Goal: Task Accomplishment & Management: Use online tool/utility

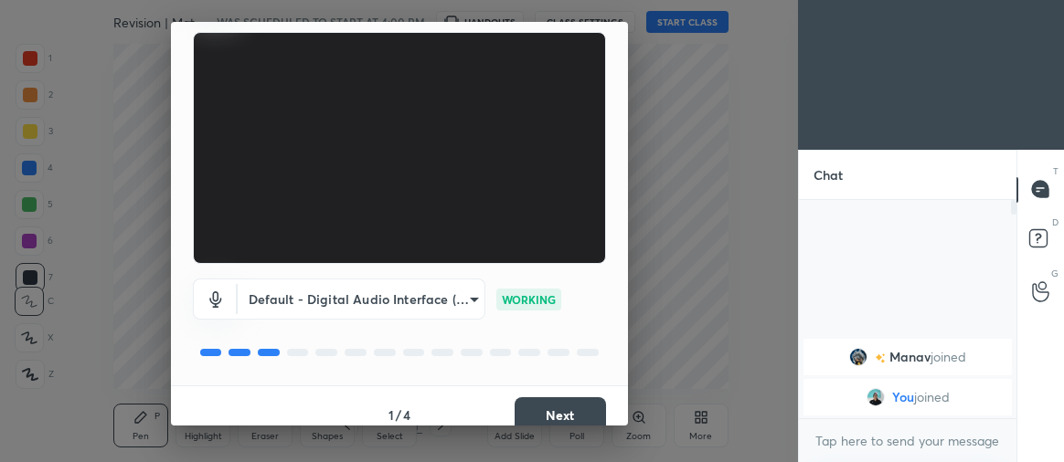
scroll to position [136, 0]
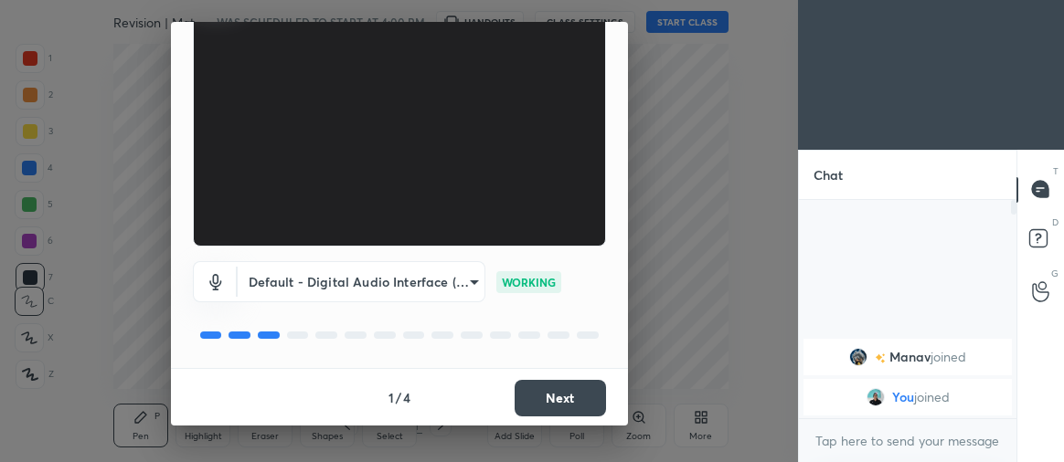
click at [554, 380] on button "Next" at bounding box center [559, 398] width 91 height 37
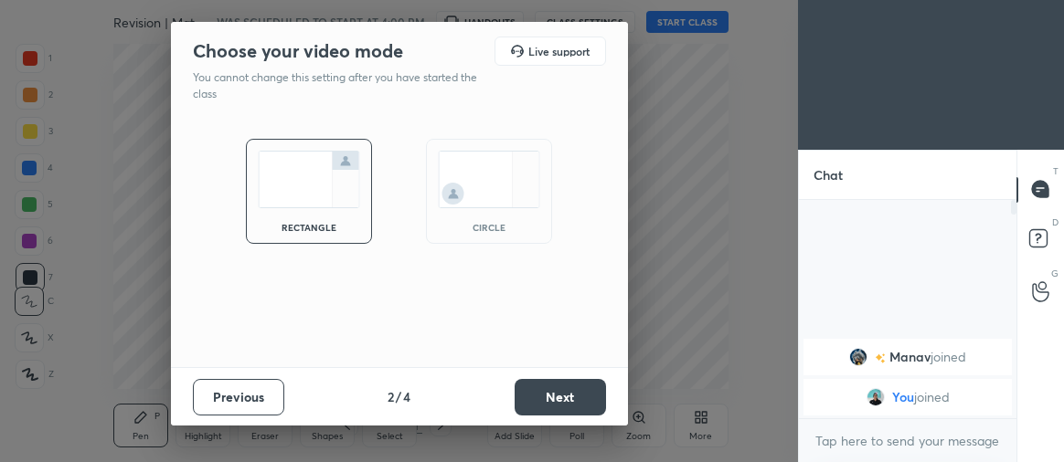
scroll to position [0, 0]
click at [560, 403] on button "Next" at bounding box center [559, 397] width 91 height 37
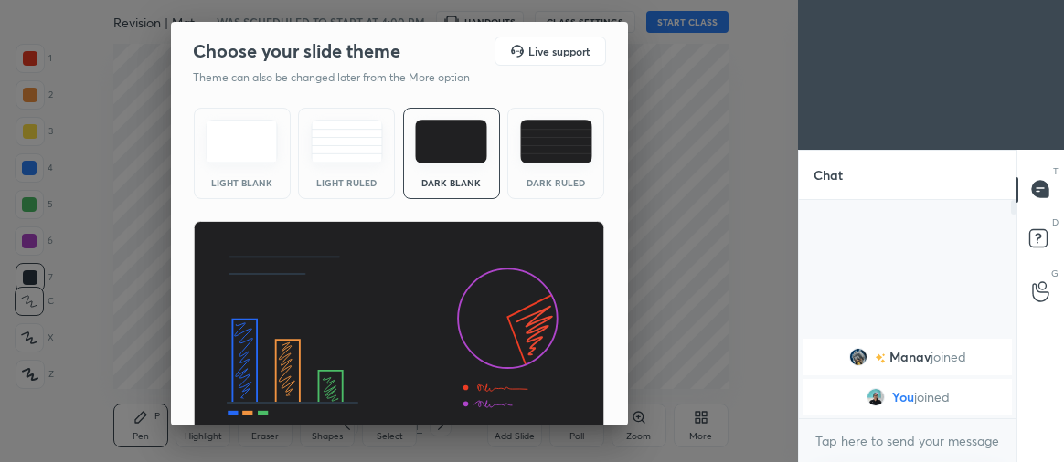
scroll to position [85, 0]
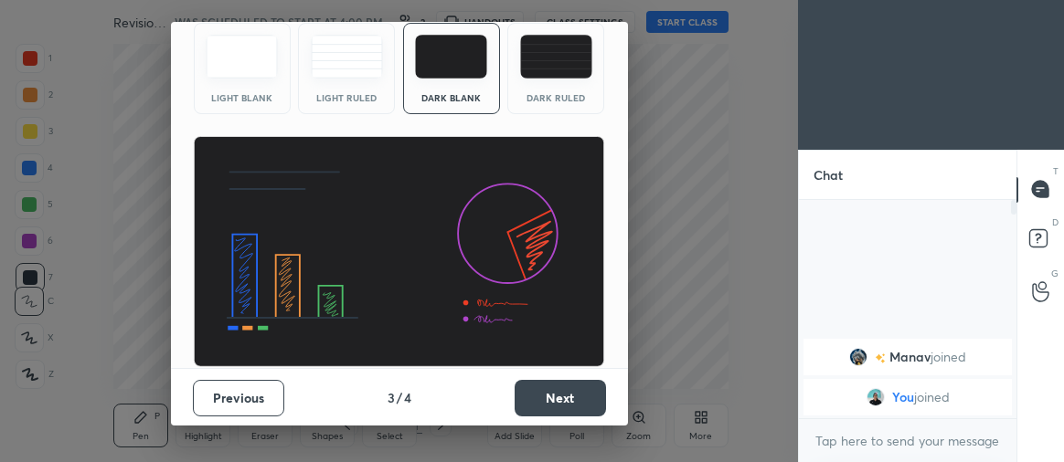
click at [546, 389] on button "Next" at bounding box center [559, 398] width 91 height 37
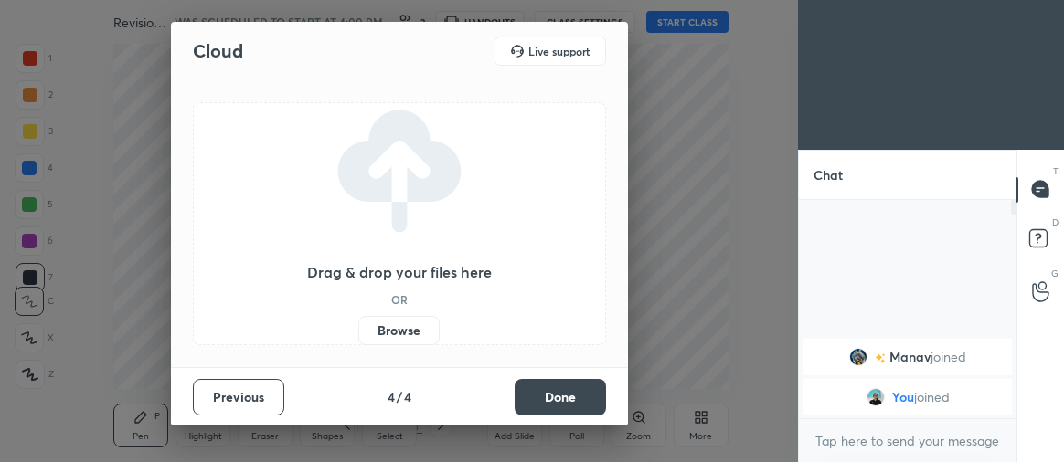
scroll to position [0, 0]
click at [545, 396] on button "Done" at bounding box center [559, 397] width 91 height 37
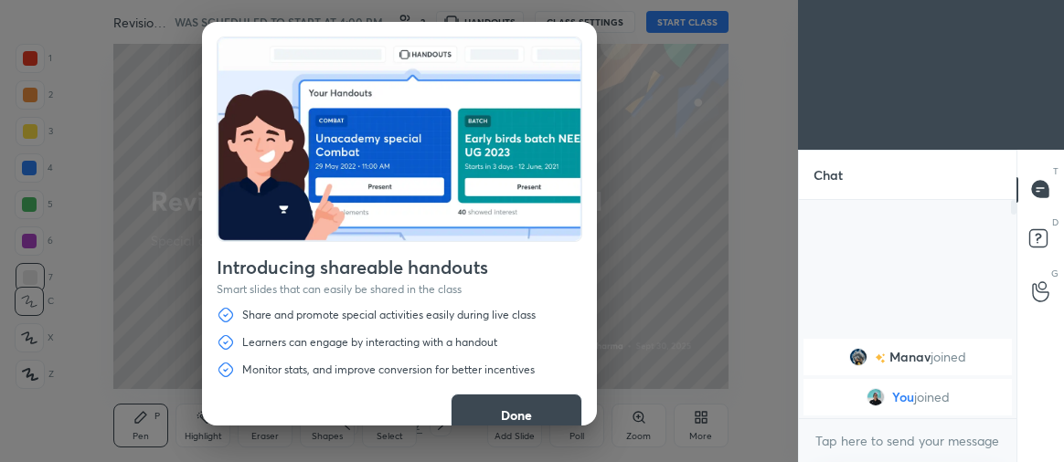
scroll to position [26, 0]
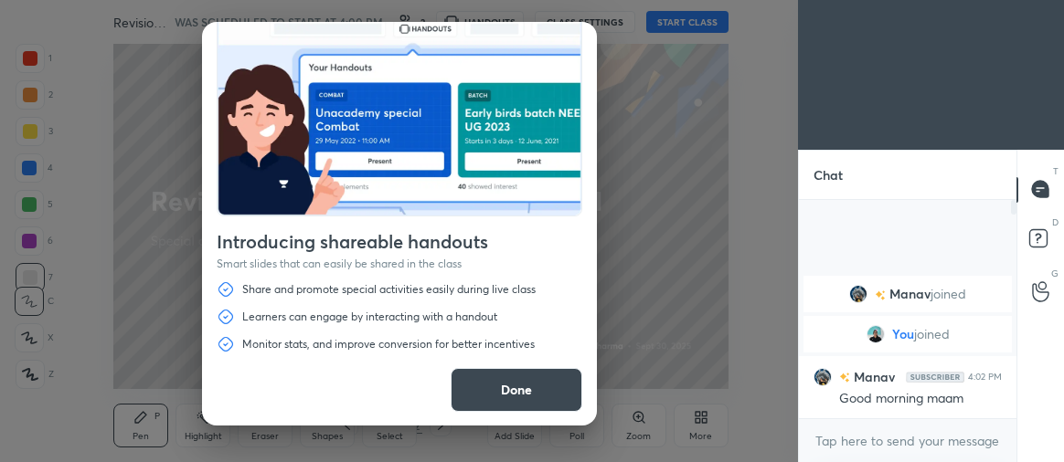
click at [490, 391] on button "Done" at bounding box center [516, 390] width 132 height 44
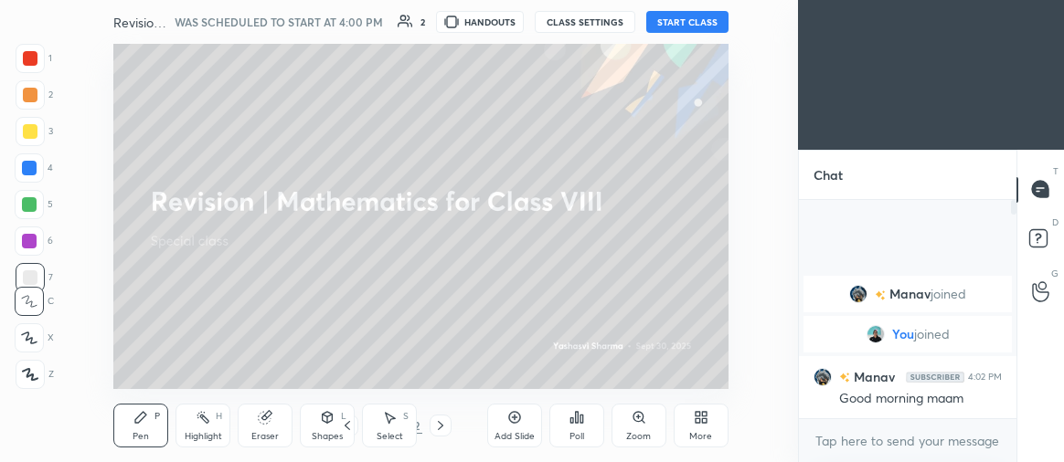
click at [694, 23] on button "START CLASS" at bounding box center [687, 22] width 82 height 22
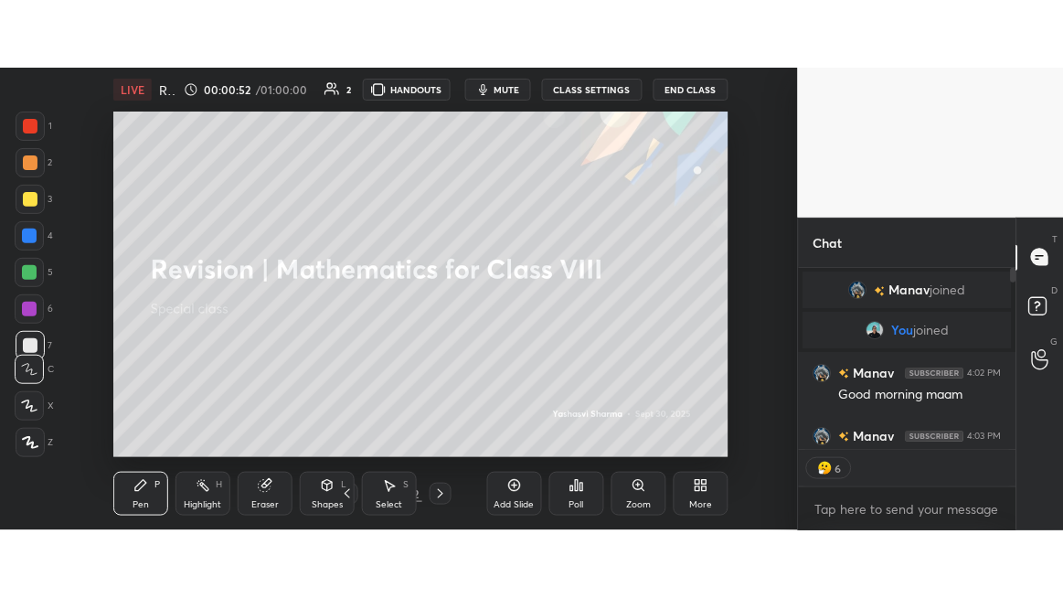
scroll to position [213, 212]
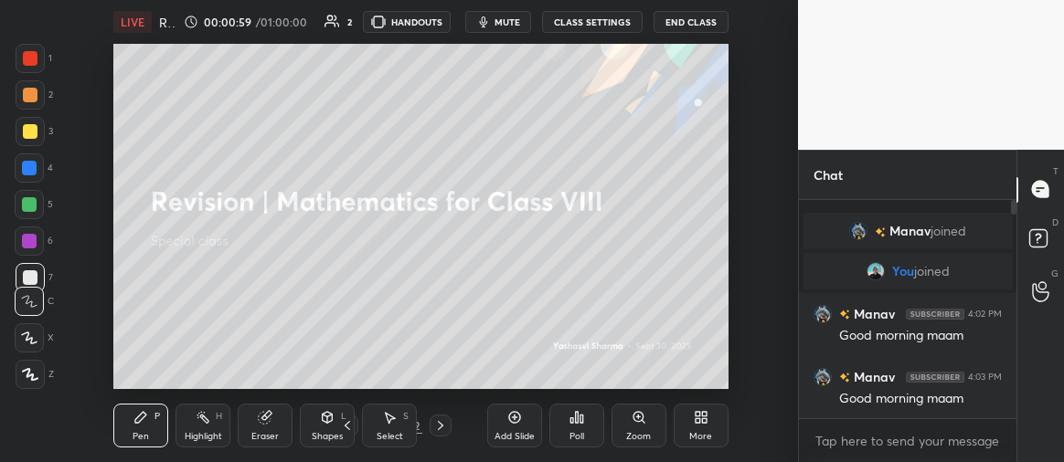
click at [703, 435] on div "More" at bounding box center [700, 436] width 23 height 9
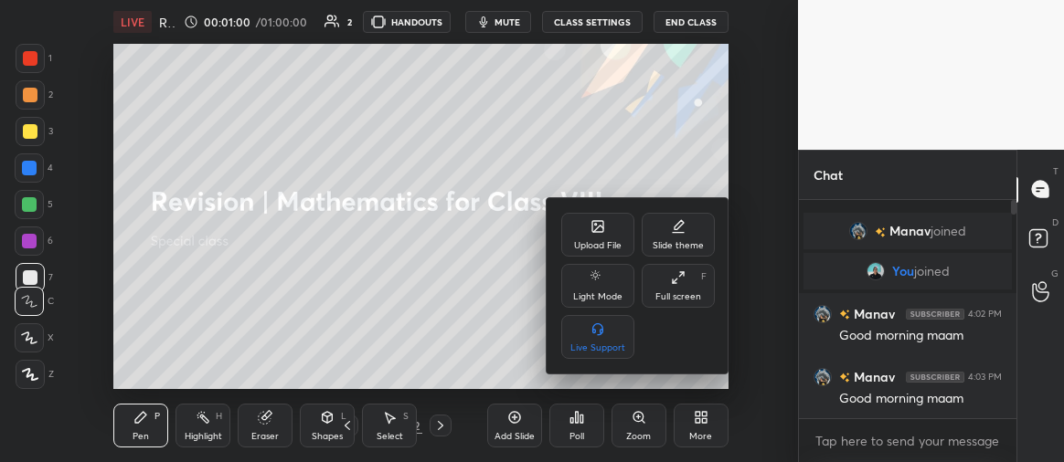
click at [675, 289] on div "Full screen F" at bounding box center [677, 286] width 73 height 44
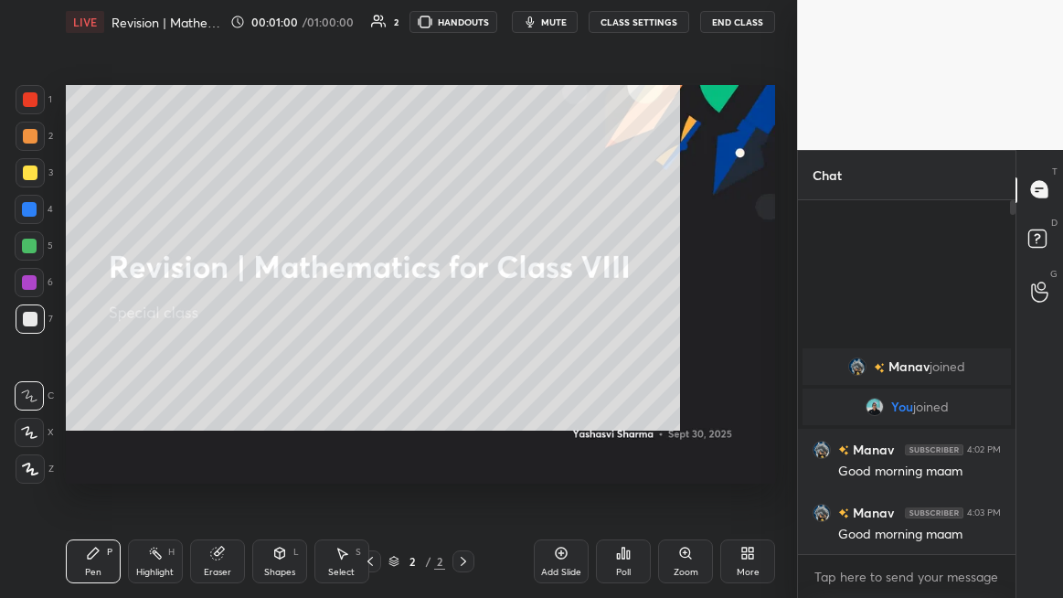
scroll to position [196, 212]
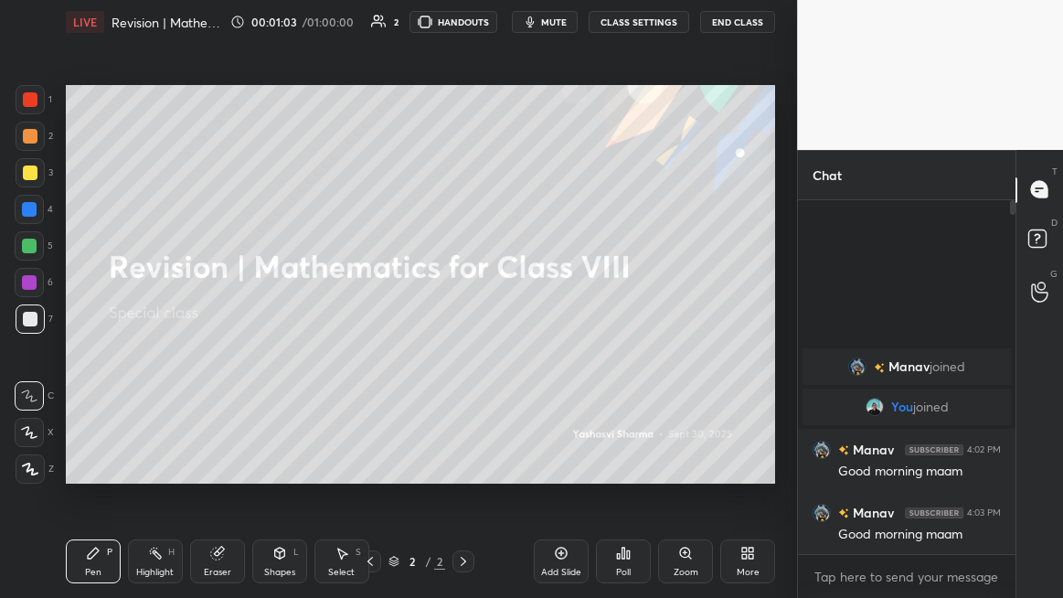
click at [562, 461] on div "Add Slide" at bounding box center [561, 561] width 55 height 44
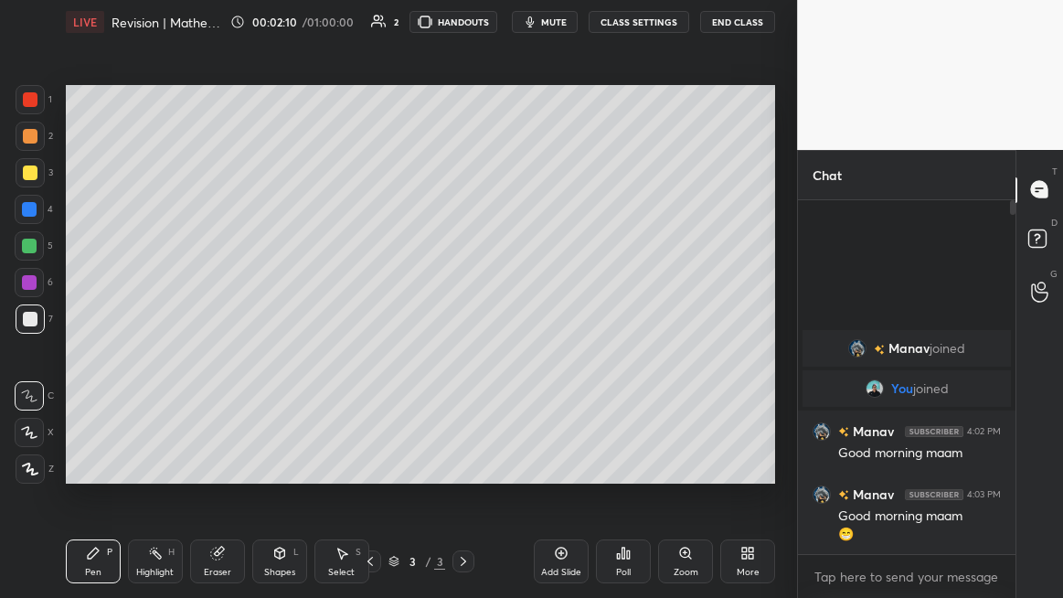
click at [33, 175] on div at bounding box center [30, 172] width 15 height 15
click at [28, 434] on icon at bounding box center [29, 432] width 15 height 11
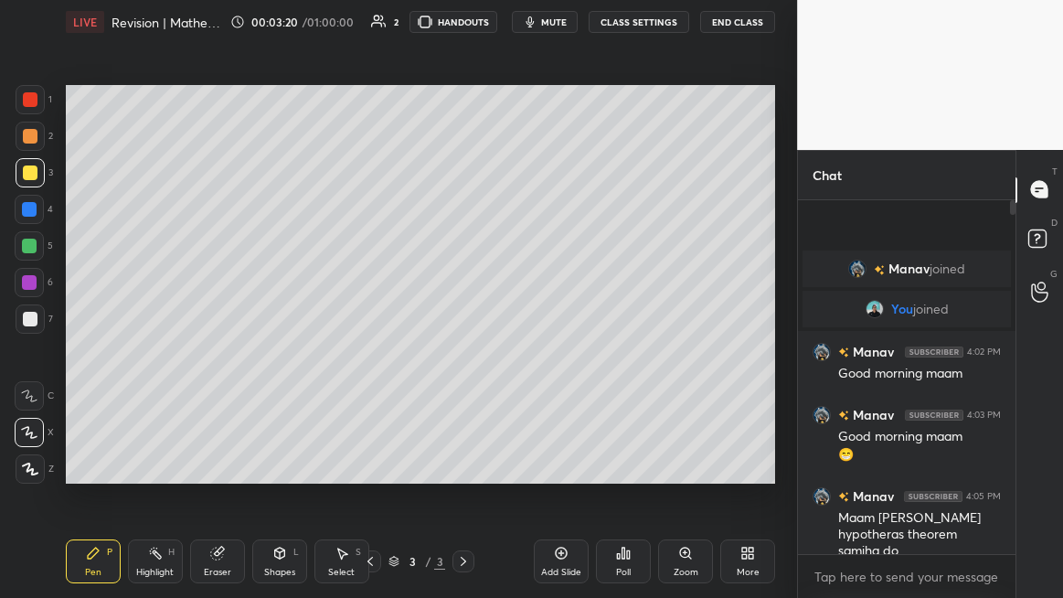
click at [32, 139] on div at bounding box center [30, 136] width 15 height 15
click at [191, 461] on div "Setting up your live class Poll for secs No correct answer Start poll" at bounding box center [420, 284] width 724 height 481
click at [465, 461] on icon at bounding box center [463, 560] width 5 height 9
click at [556, 461] on div "Add Slide" at bounding box center [561, 561] width 55 height 44
click at [565, 461] on icon at bounding box center [561, 552] width 15 height 15
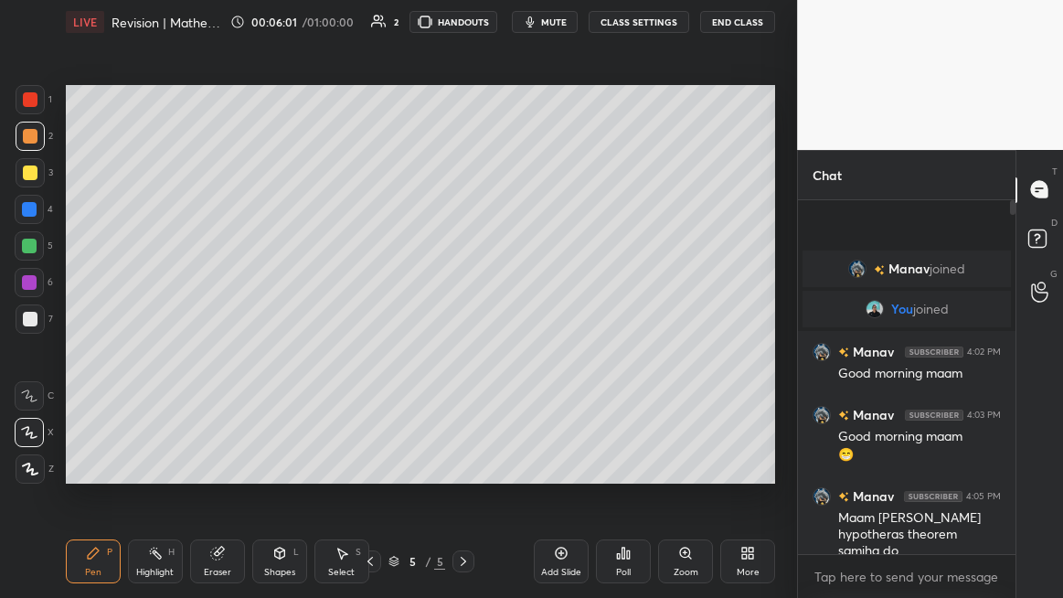
click at [376, 461] on div at bounding box center [370, 561] width 22 height 22
click at [230, 461] on div "Eraser" at bounding box center [217, 571] width 27 height 9
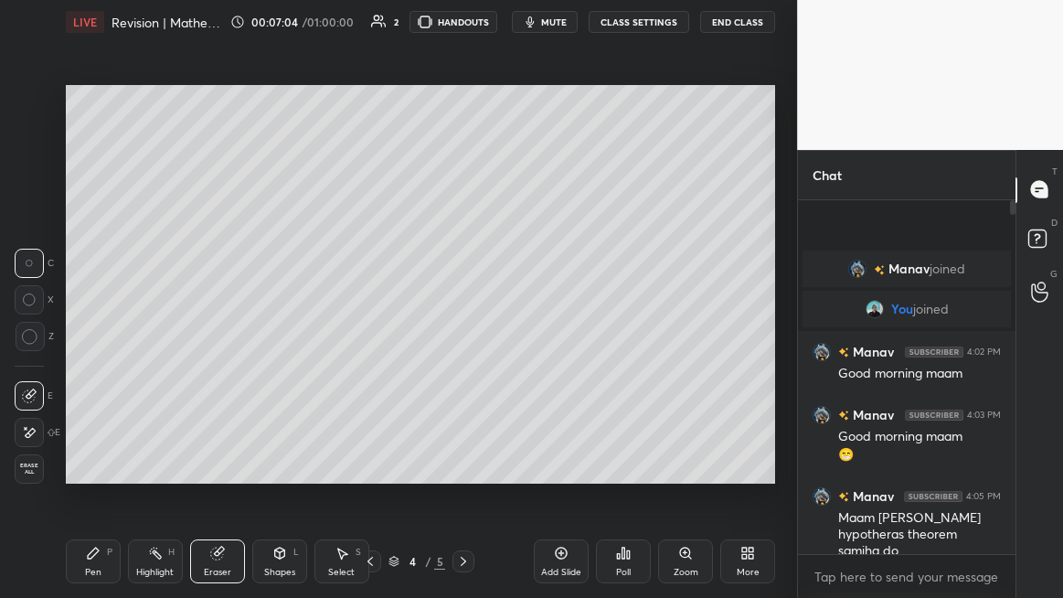
click at [32, 461] on span "Erase all" at bounding box center [29, 468] width 27 height 13
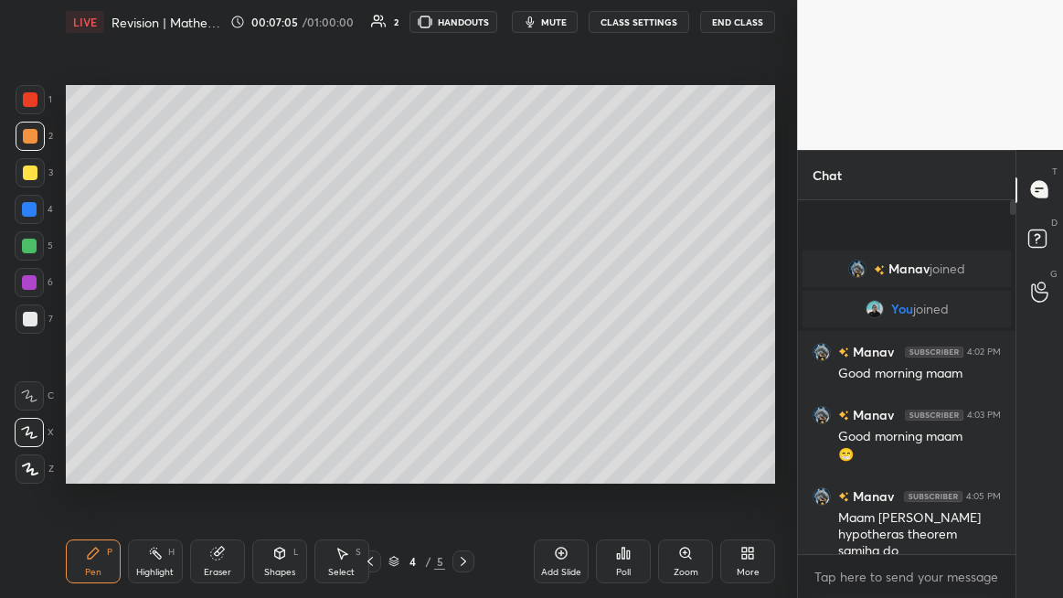
click at [90, 461] on div "Pen" at bounding box center [93, 571] width 16 height 9
click at [52, 378] on div "C" at bounding box center [34, 392] width 39 height 37
click at [29, 434] on icon at bounding box center [29, 432] width 15 height 11
click at [310, 461] on div "Setting up your live class Poll for secs No correct answer Start poll" at bounding box center [420, 284] width 724 height 481
click at [33, 175] on div at bounding box center [30, 172] width 15 height 15
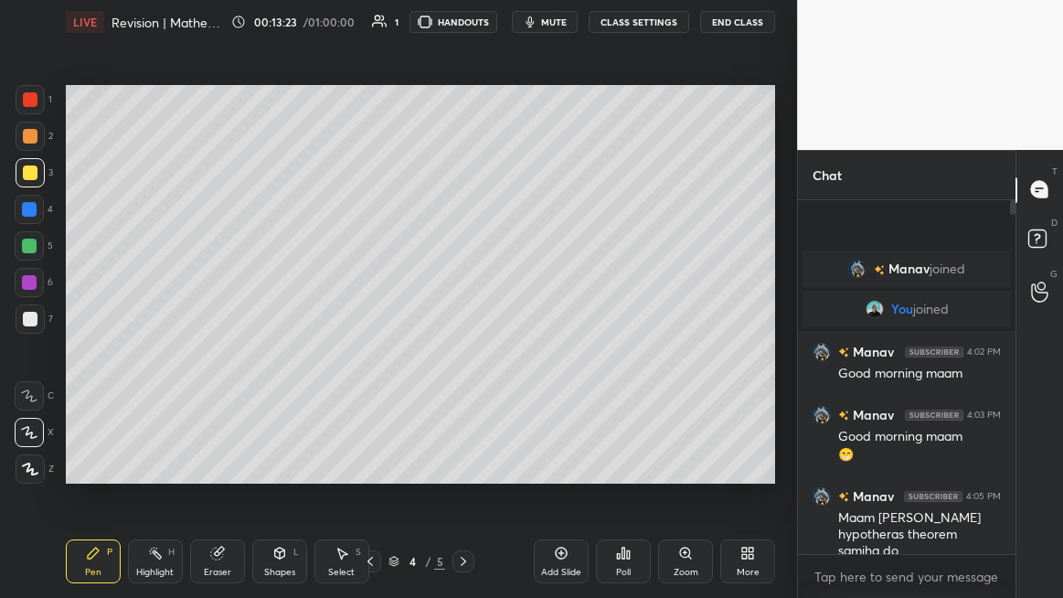
click at [31, 237] on div at bounding box center [29, 245] width 29 height 29
click at [37, 176] on div at bounding box center [30, 172] width 29 height 29
click at [222, 461] on icon at bounding box center [216, 553] width 12 height 12
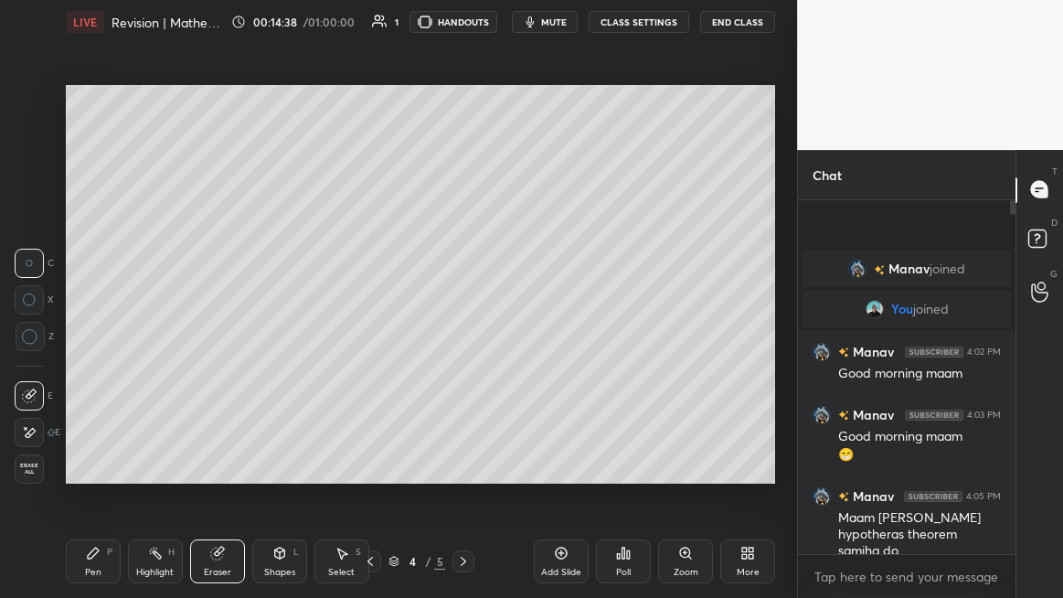
click at [102, 461] on div "Pen P" at bounding box center [93, 561] width 55 height 44
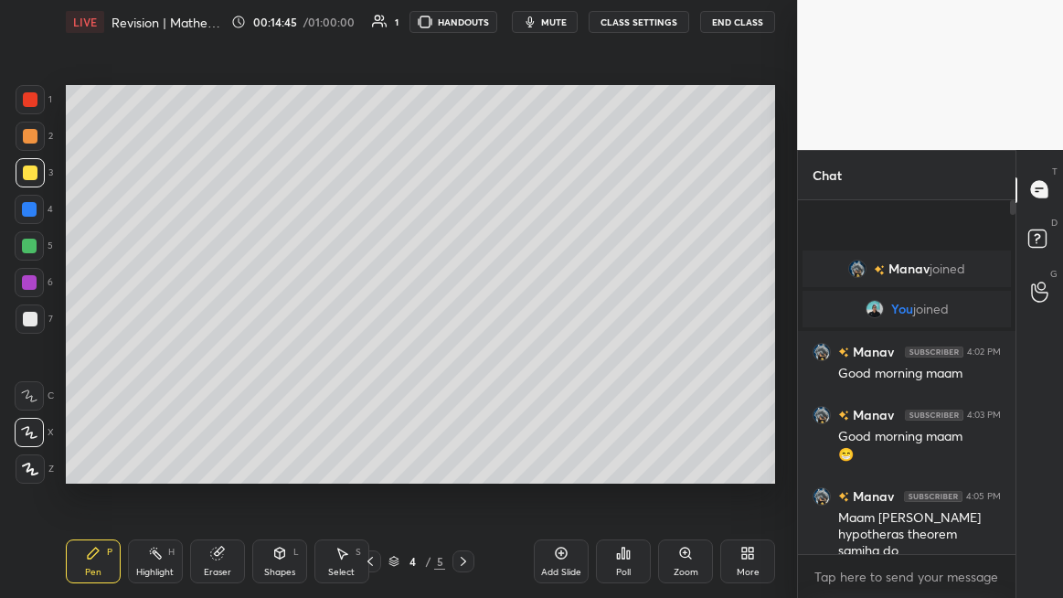
click at [35, 283] on div at bounding box center [29, 282] width 15 height 15
click at [34, 246] on div at bounding box center [29, 245] width 15 height 15
click at [12, 349] on div "1 2 3 4 5 6 7 C X Z C X Z E E Erase all H H" at bounding box center [29, 284] width 58 height 399
click at [556, 461] on icon at bounding box center [561, 552] width 15 height 15
click at [37, 179] on div at bounding box center [30, 172] width 29 height 29
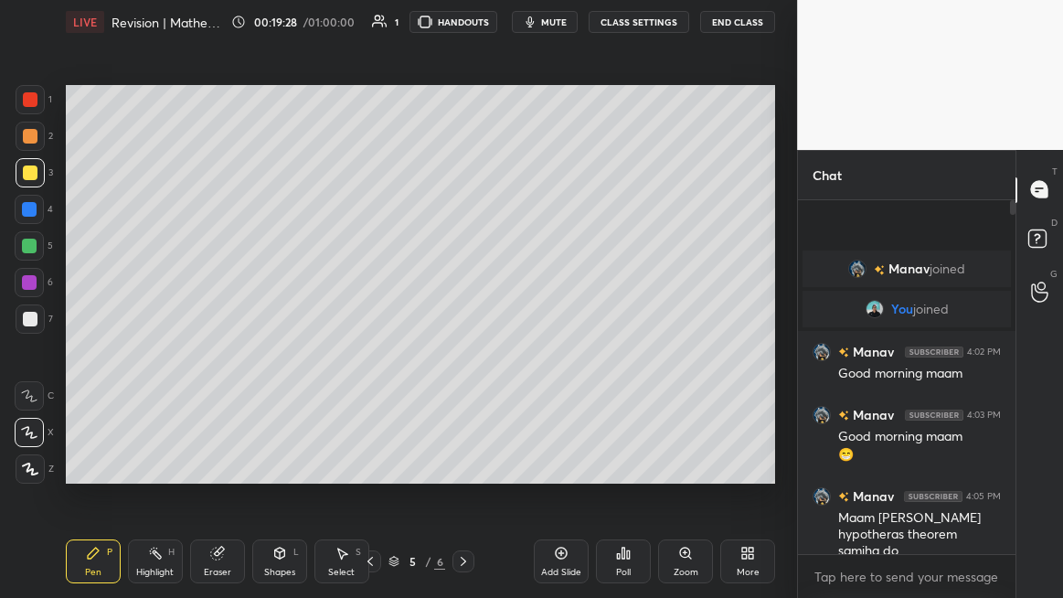
click at [493, 461] on div "Setting up your live class Poll for secs No correct answer Start poll" at bounding box center [420, 284] width 724 height 481
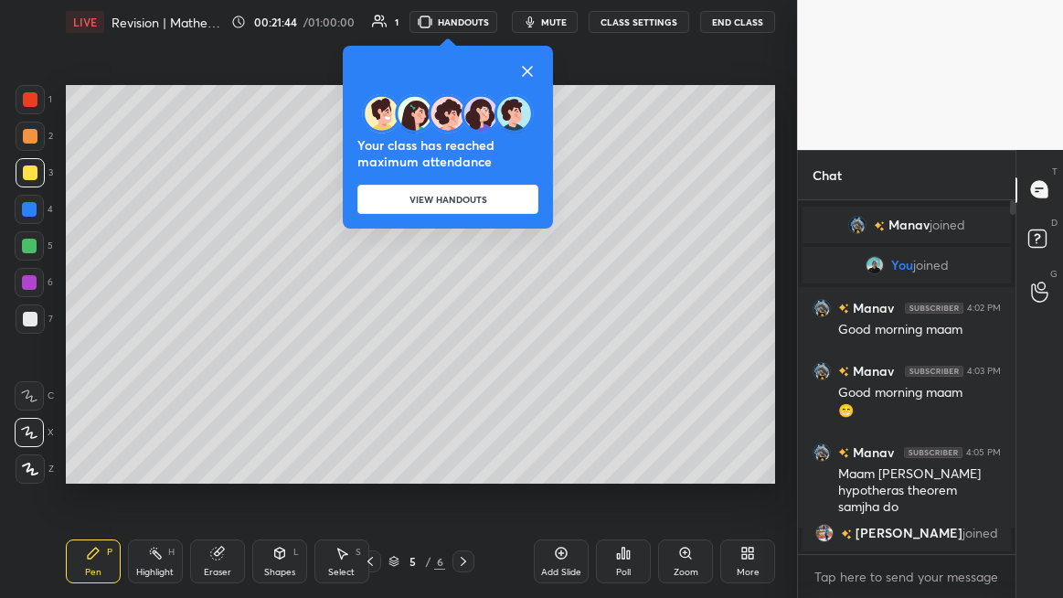
click at [536, 70] on icon at bounding box center [527, 71] width 22 height 22
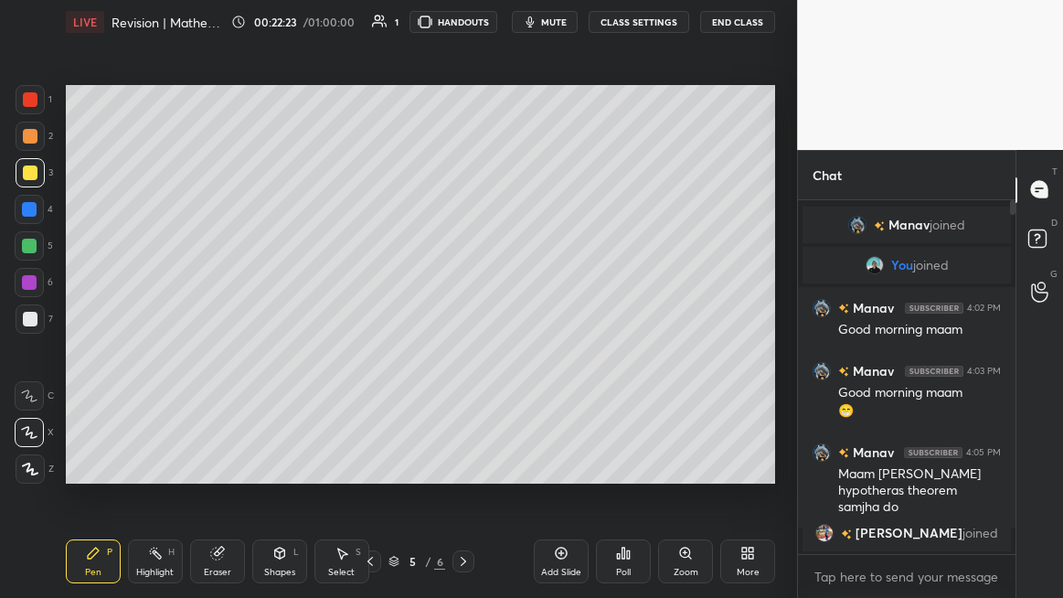
click at [564, 461] on icon at bounding box center [561, 552] width 15 height 15
click at [575, 461] on div "Add Slide" at bounding box center [561, 561] width 55 height 44
click at [371, 461] on icon at bounding box center [369, 560] width 5 height 9
click at [455, 461] on div at bounding box center [463, 561] width 22 height 22
click at [225, 461] on div "Eraser" at bounding box center [217, 561] width 55 height 44
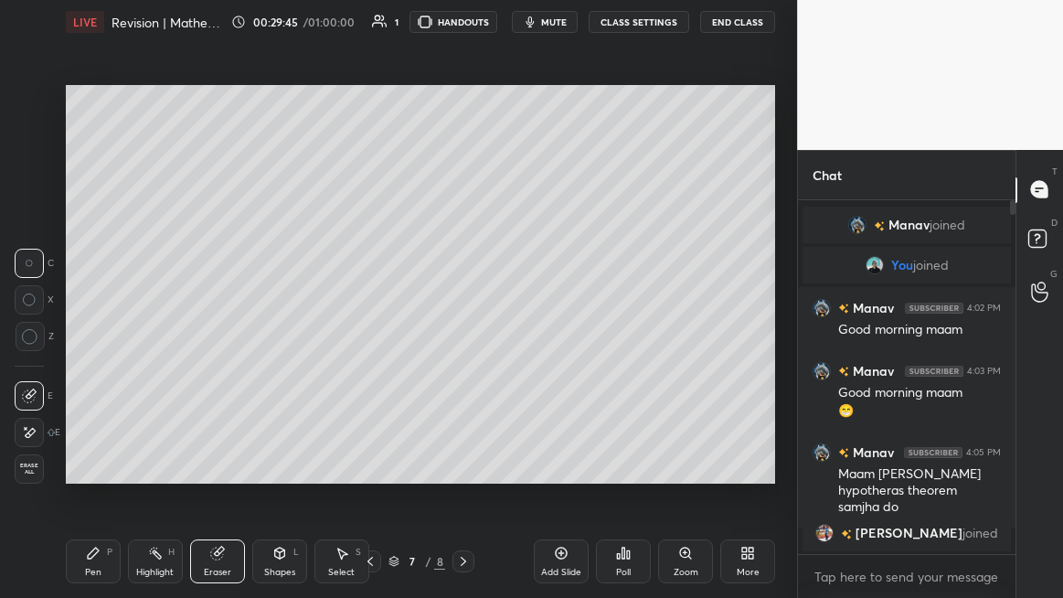
click at [36, 461] on span "Erase all" at bounding box center [29, 468] width 27 height 13
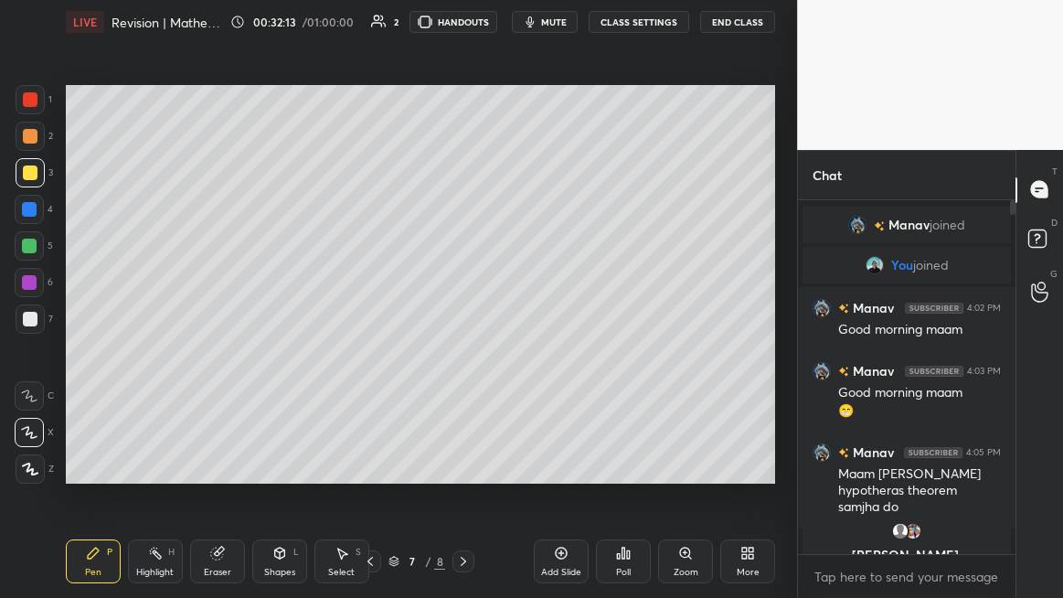
click at [288, 461] on div "Shapes L" at bounding box center [279, 561] width 55 height 44
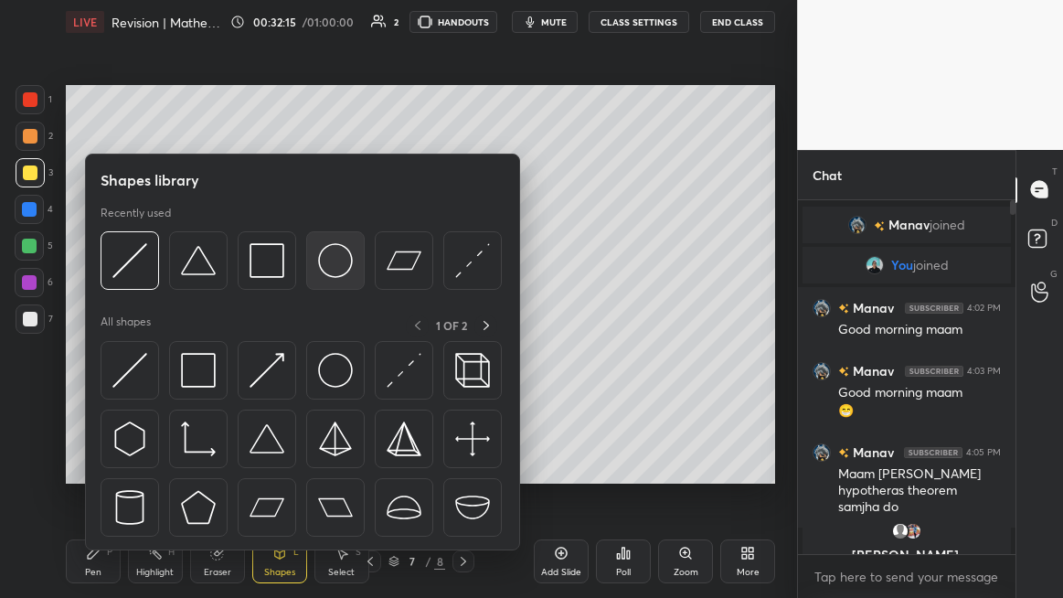
click at [337, 282] on div at bounding box center [335, 260] width 58 height 58
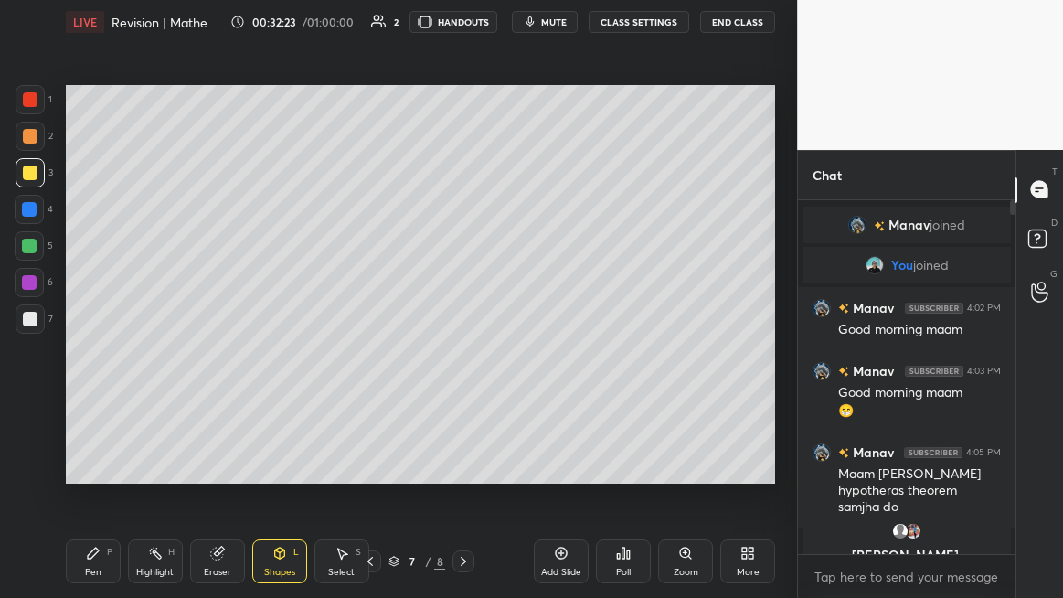
click at [756, 461] on div "More" at bounding box center [747, 571] width 23 height 9
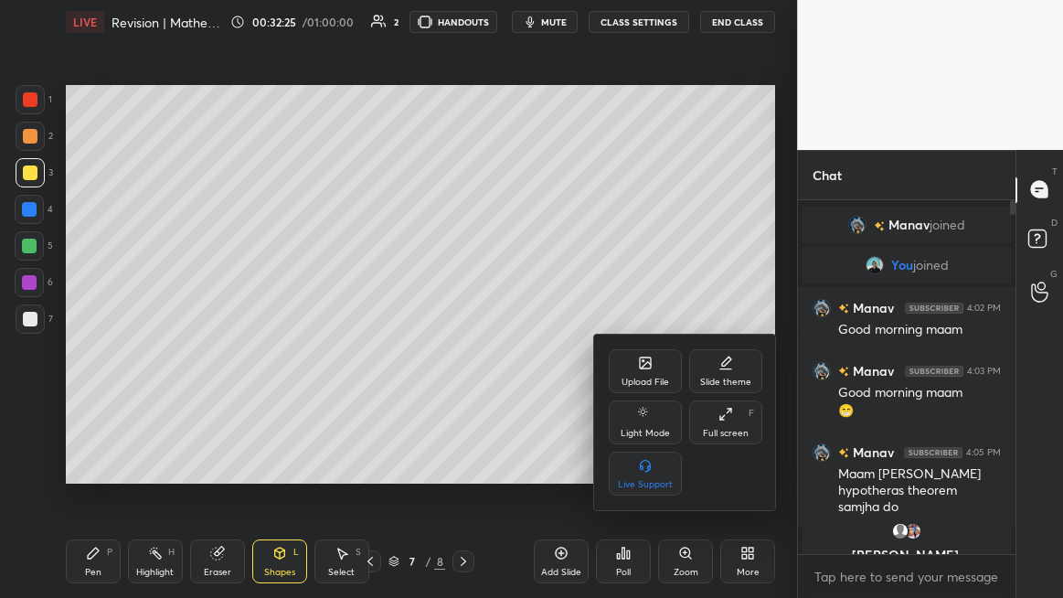
click at [757, 461] on div at bounding box center [531, 299] width 1063 height 598
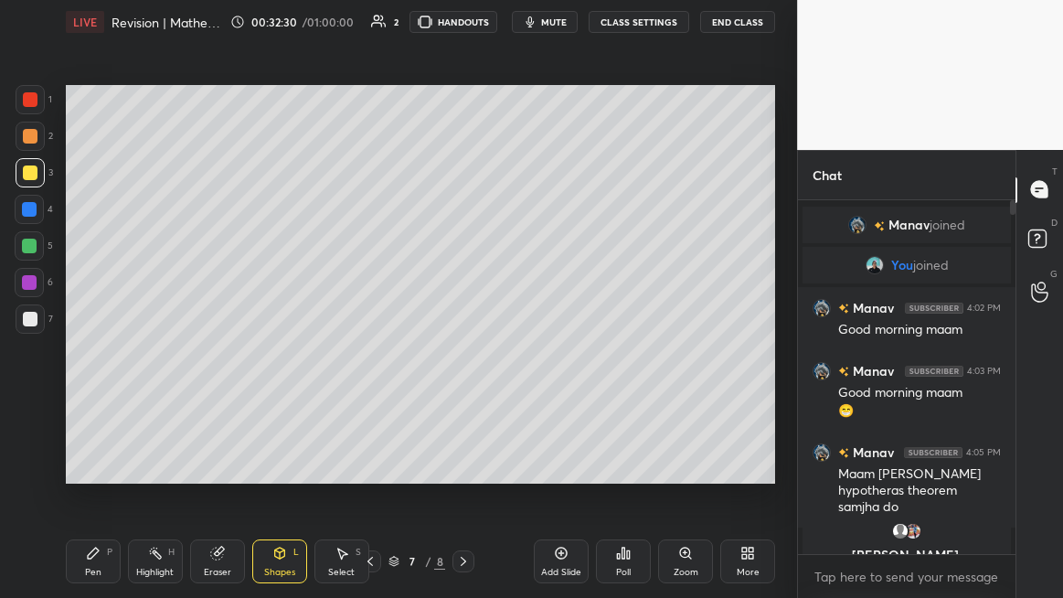
click at [105, 461] on div "Pen P" at bounding box center [93, 561] width 55 height 44
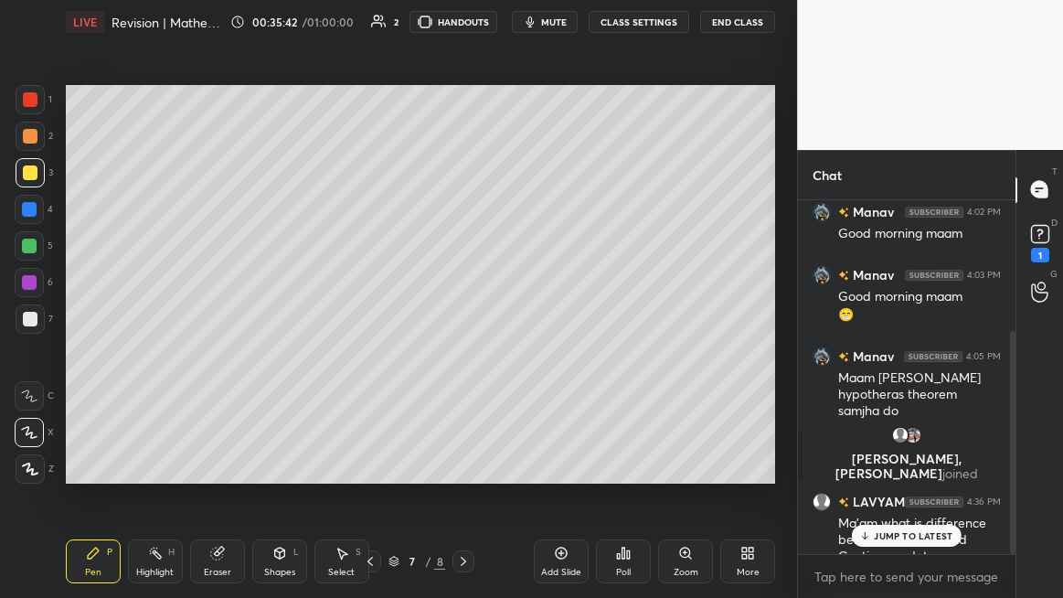
scroll to position [207, 0]
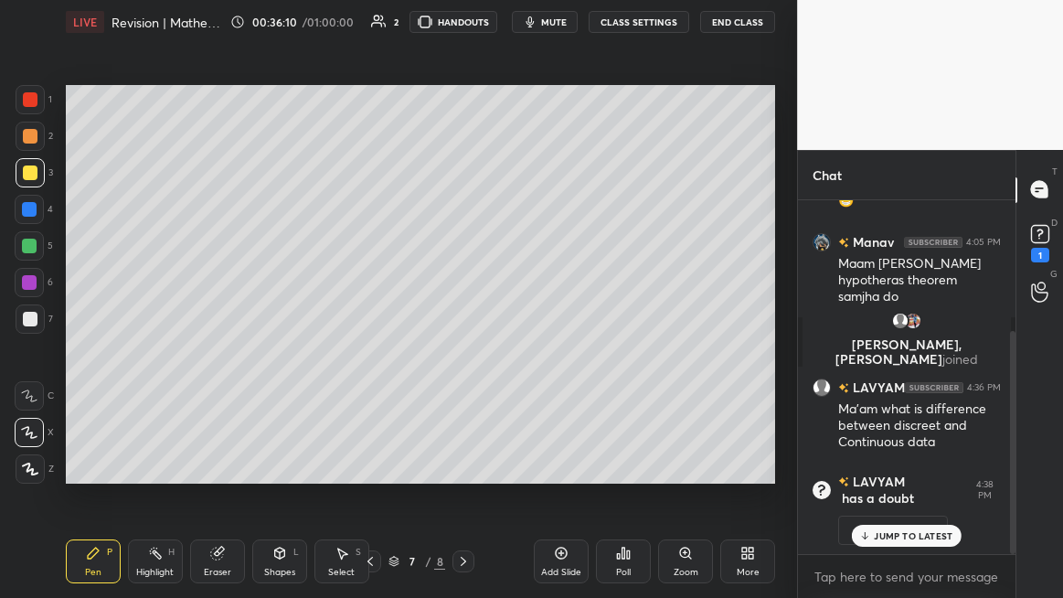
click at [465, 461] on icon at bounding box center [463, 560] width 5 height 9
click at [894, 461] on p "JUMP TO LATEST" at bounding box center [913, 535] width 79 height 11
click at [895, 461] on button "View doubt" at bounding box center [893, 528] width 110 height 29
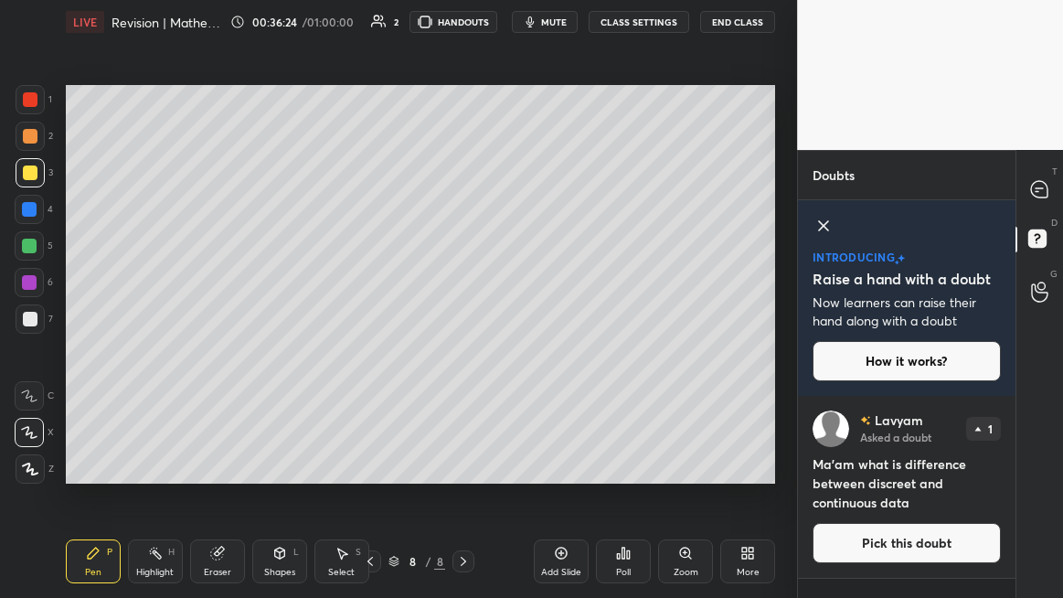
click at [873, 461] on button "Pick this doubt" at bounding box center [906, 543] width 188 height 40
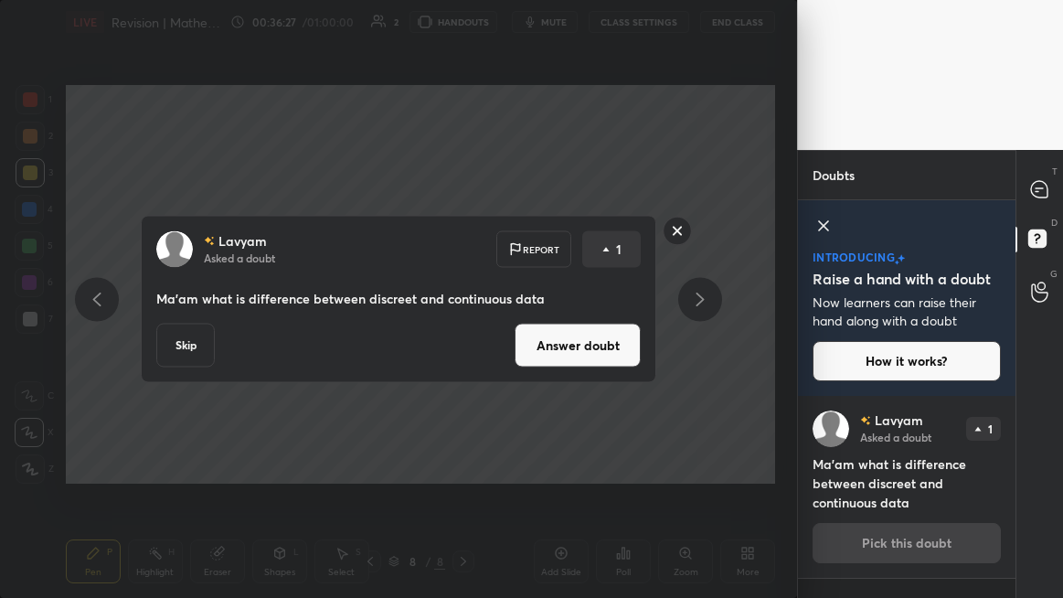
click at [683, 229] on rect at bounding box center [677, 231] width 28 height 28
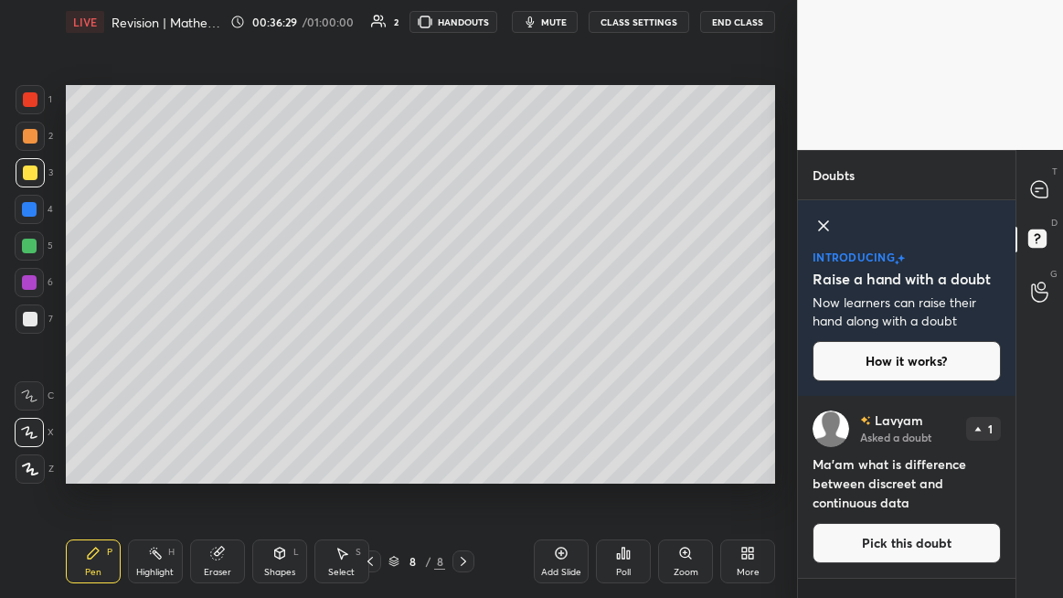
click at [825, 224] on icon at bounding box center [823, 225] width 9 height 9
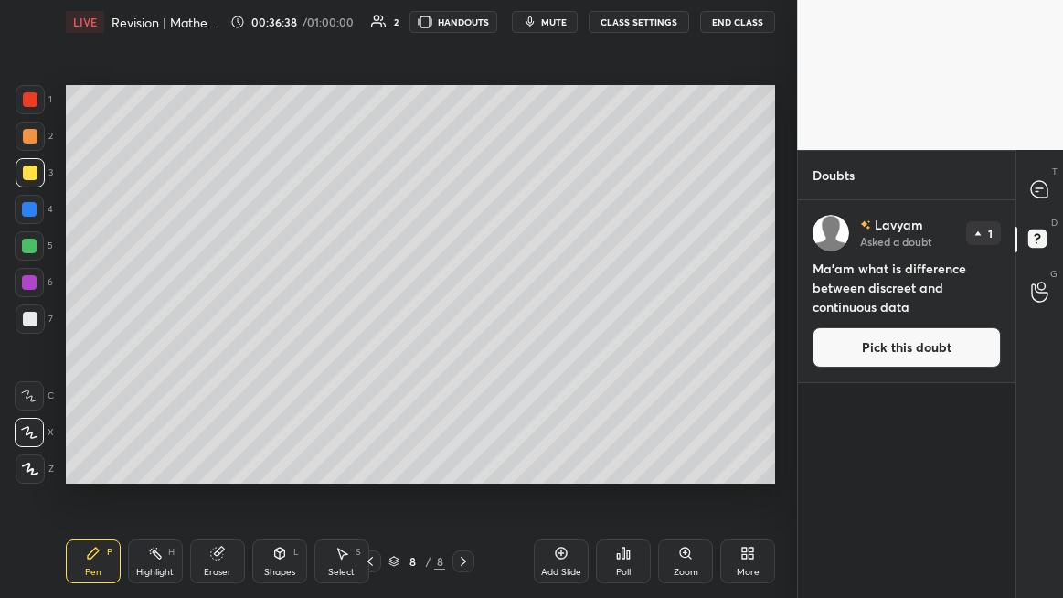
click at [1033, 200] on div at bounding box center [1040, 190] width 37 height 33
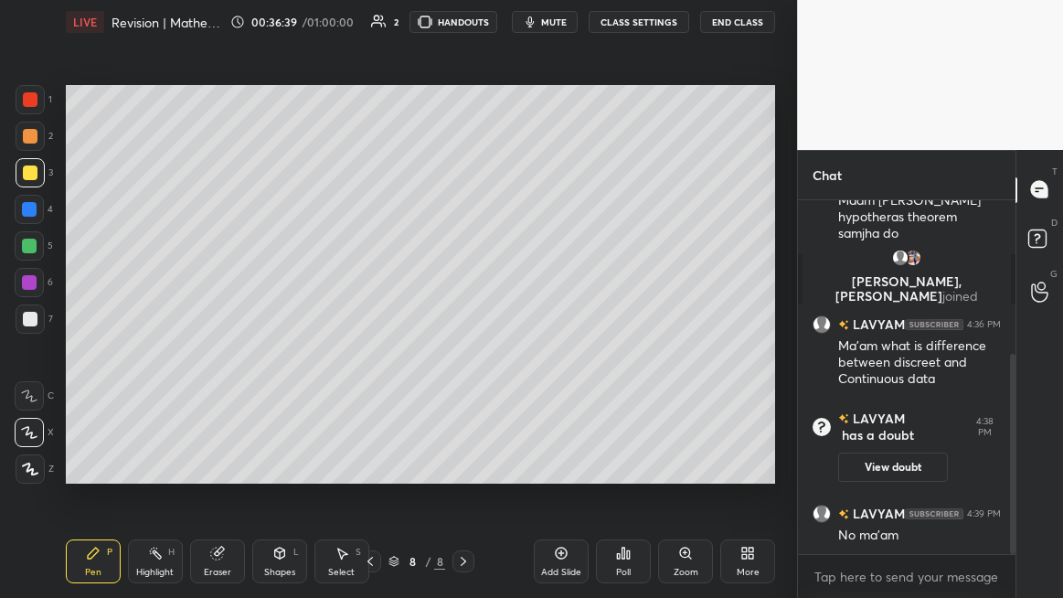
scroll to position [271, 0]
click at [213, 461] on div "Eraser" at bounding box center [217, 561] width 55 height 44
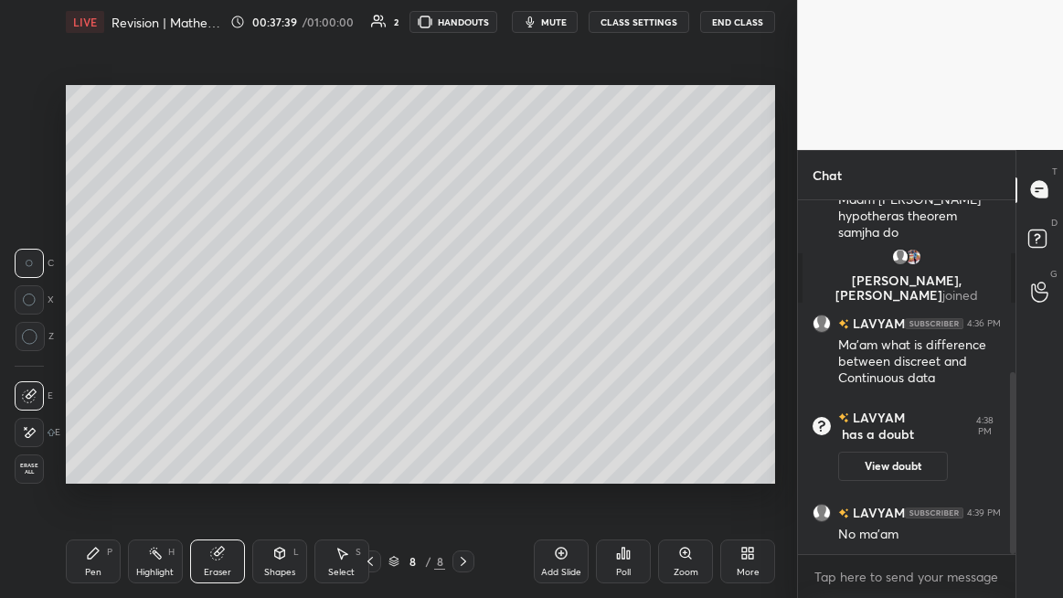
scroll to position [334, 0]
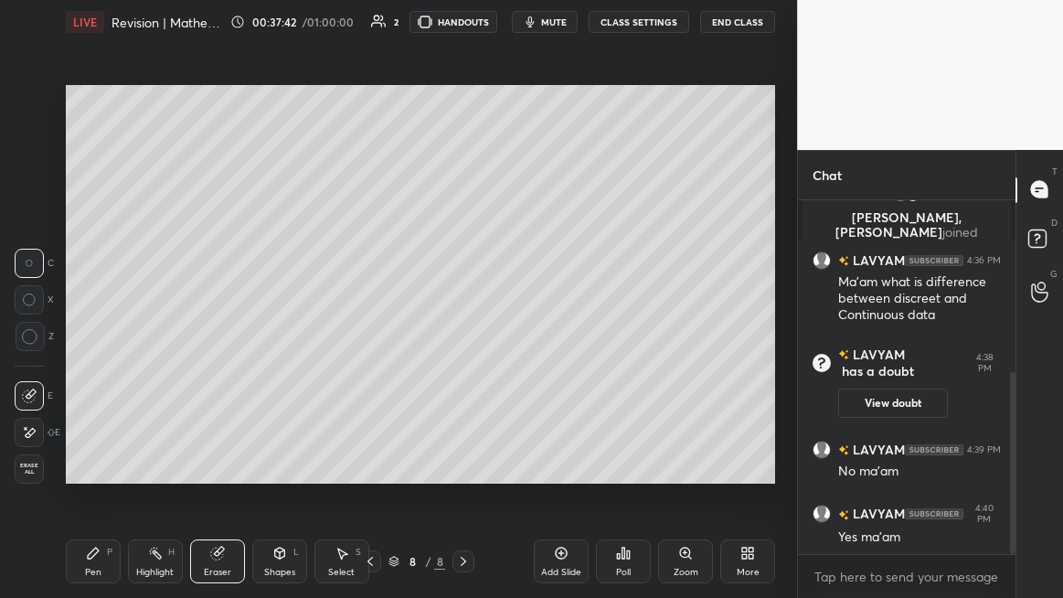
click at [31, 461] on span "Erase all" at bounding box center [29, 468] width 27 height 13
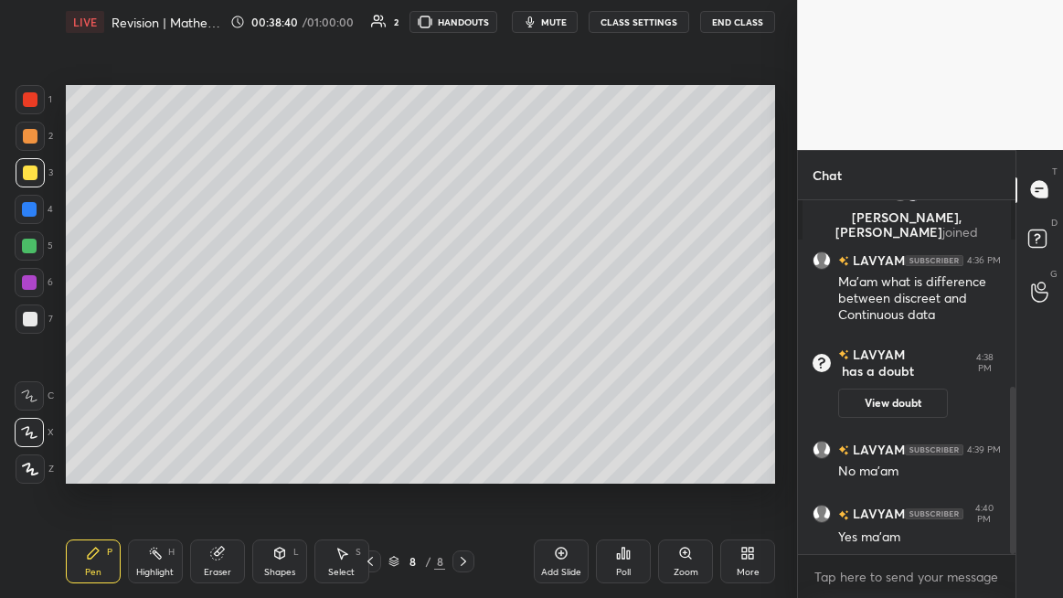
scroll to position [397, 0]
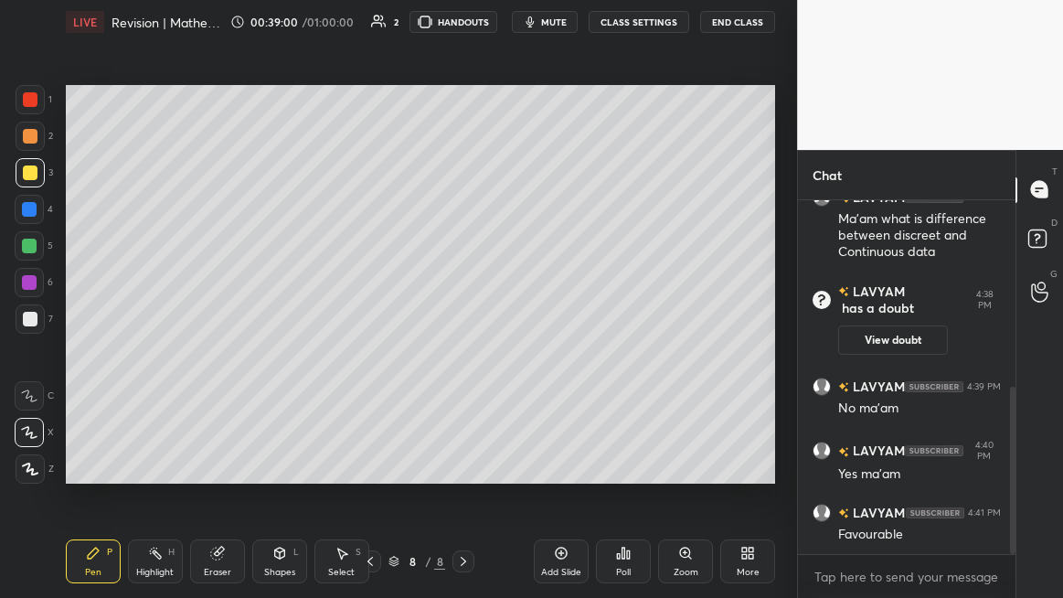
click at [152, 461] on div "Setting up your live class Poll for secs No correct answer Start poll" at bounding box center [420, 284] width 724 height 481
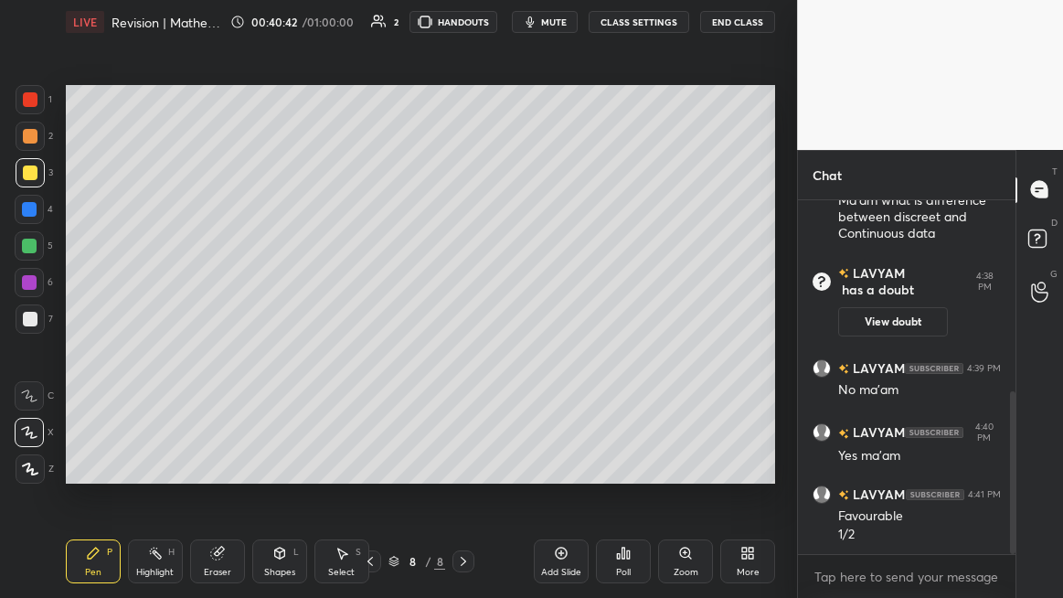
click at [568, 461] on div "Add Slide" at bounding box center [561, 561] width 55 height 44
click at [210, 461] on div "Eraser" at bounding box center [217, 561] width 55 height 44
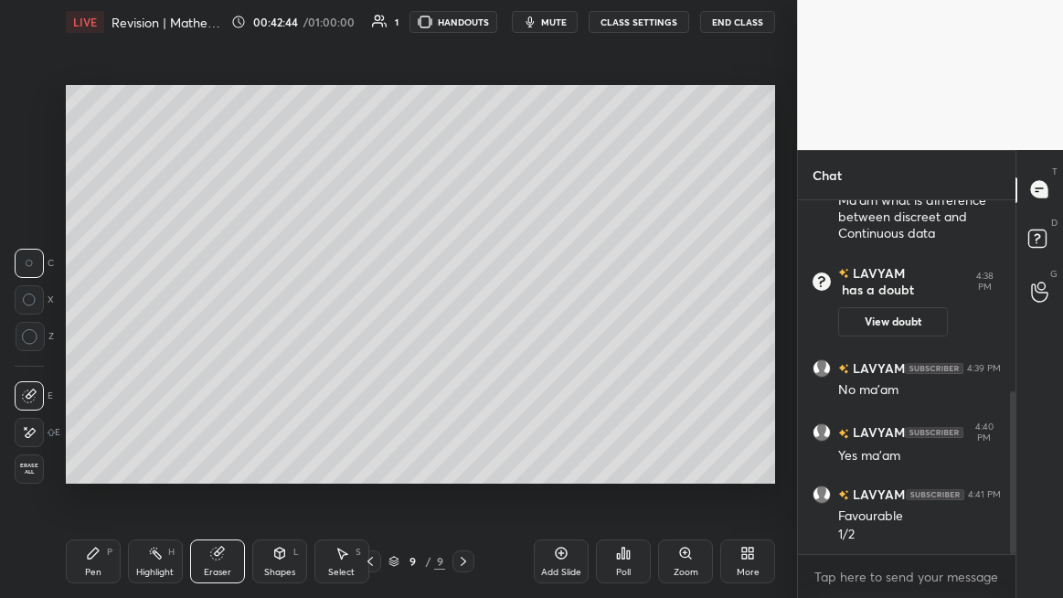
click at [107, 461] on div "Pen P" at bounding box center [93, 561] width 55 height 44
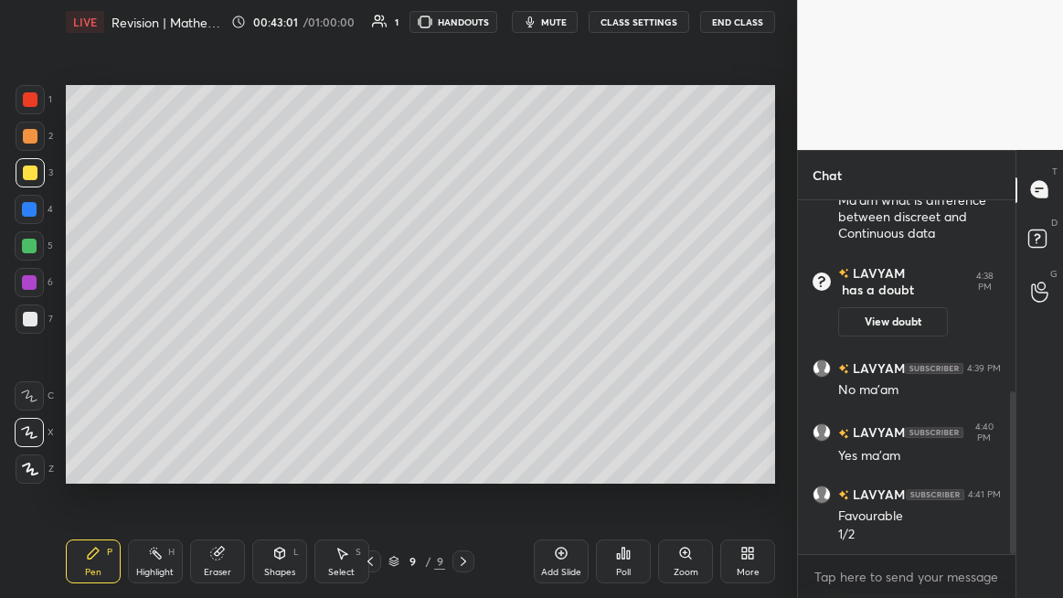
click at [207, 461] on div "Eraser" at bounding box center [217, 561] width 55 height 44
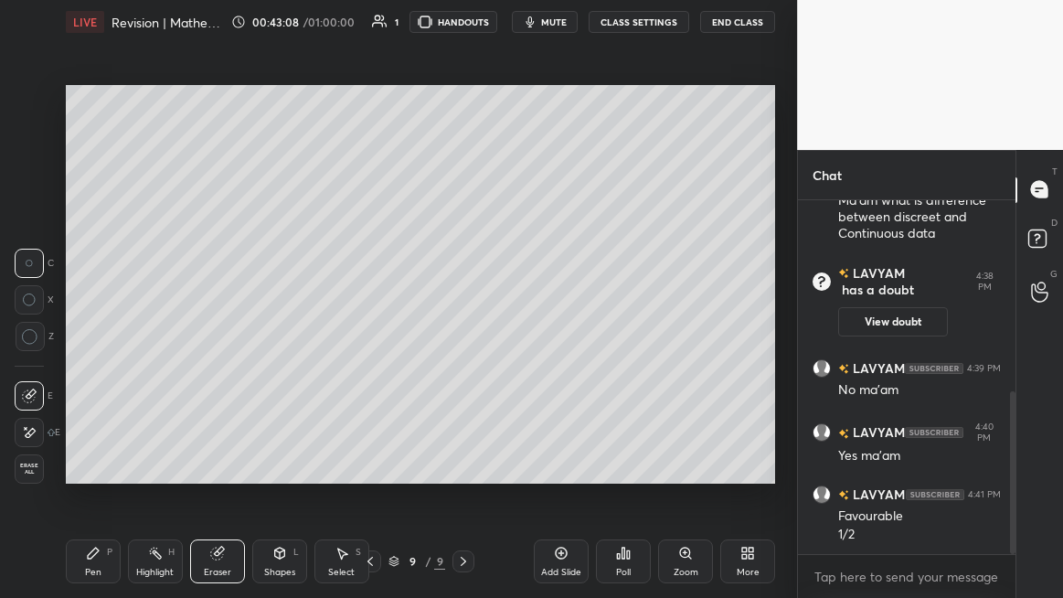
click at [96, 461] on icon at bounding box center [93, 552] width 15 height 15
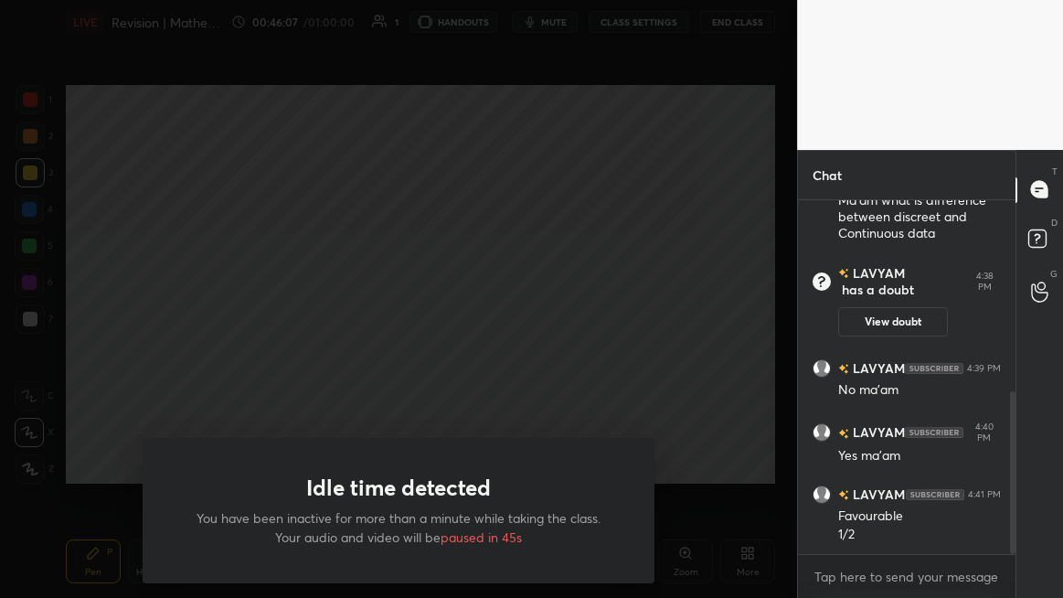
click at [152, 344] on div "Idle time detected You have been inactive for more than a minute while taking t…" at bounding box center [398, 299] width 797 height 598
click at [222, 352] on div "Idle time detected You have been inactive for more than a minute while taking t…" at bounding box center [398, 299] width 797 height 598
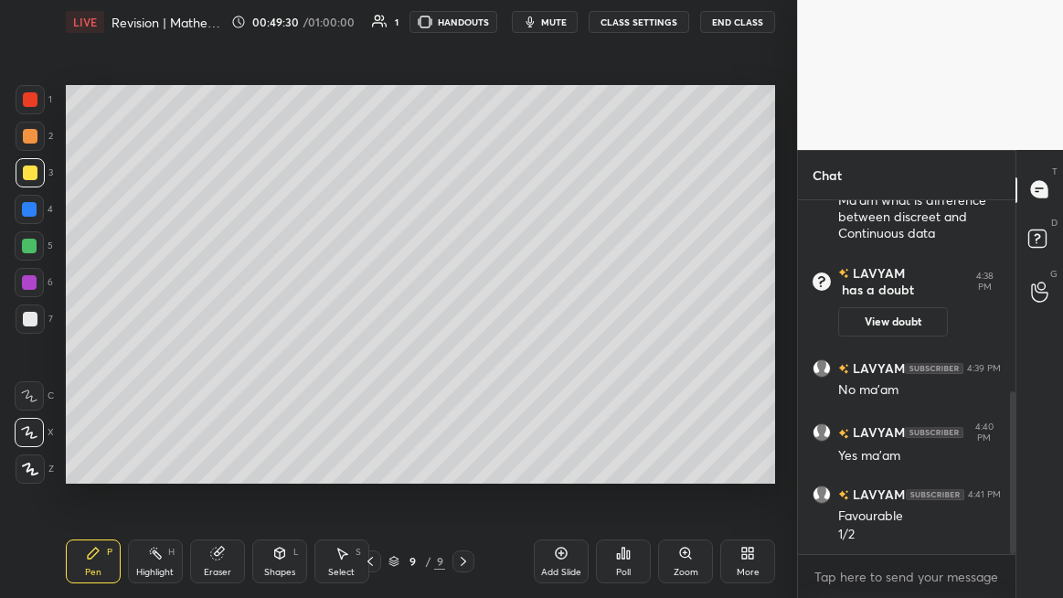
click at [756, 17] on button "End Class" at bounding box center [737, 22] width 75 height 22
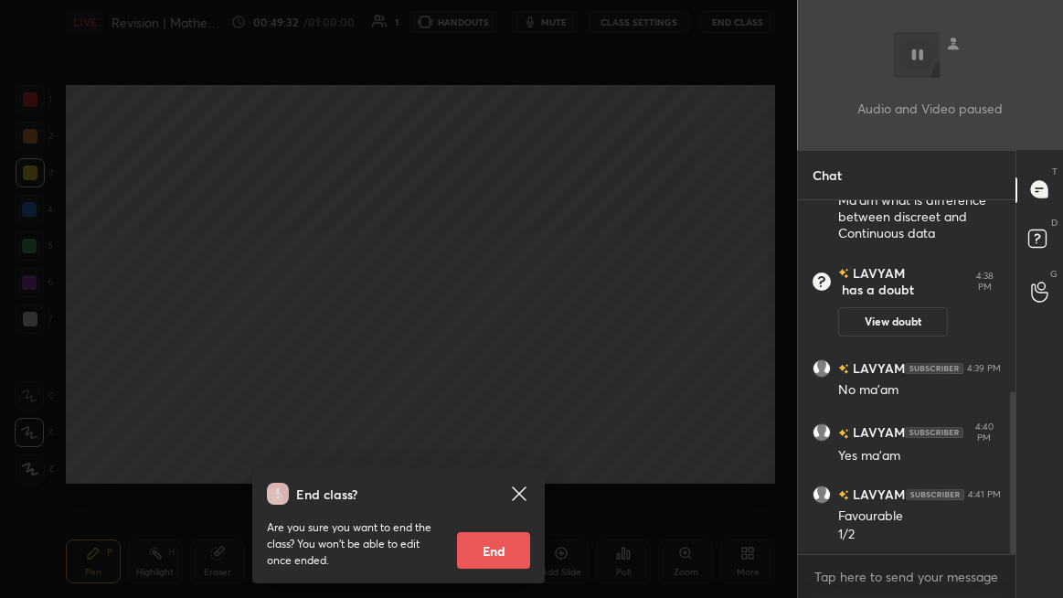
click at [505, 461] on button "End" at bounding box center [493, 550] width 73 height 37
type textarea "x"
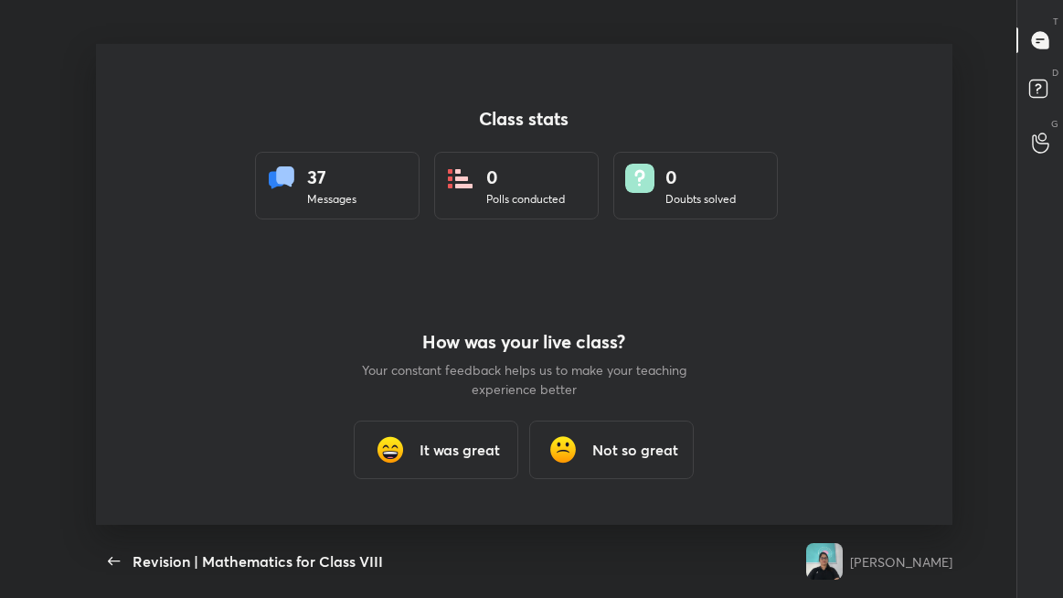
scroll to position [0, 0]
click at [702, 461] on div "Back Revision | Mathematics for Class VIII" at bounding box center [447, 560] width 702 height 73
click at [986, 444] on div "Class stats 37 Messages 0 Polls conducted 0 Doubts solved How was your live cla…" at bounding box center [524, 284] width 1048 height 481
click at [485, 443] on h3 "It was great" at bounding box center [459, 450] width 80 height 22
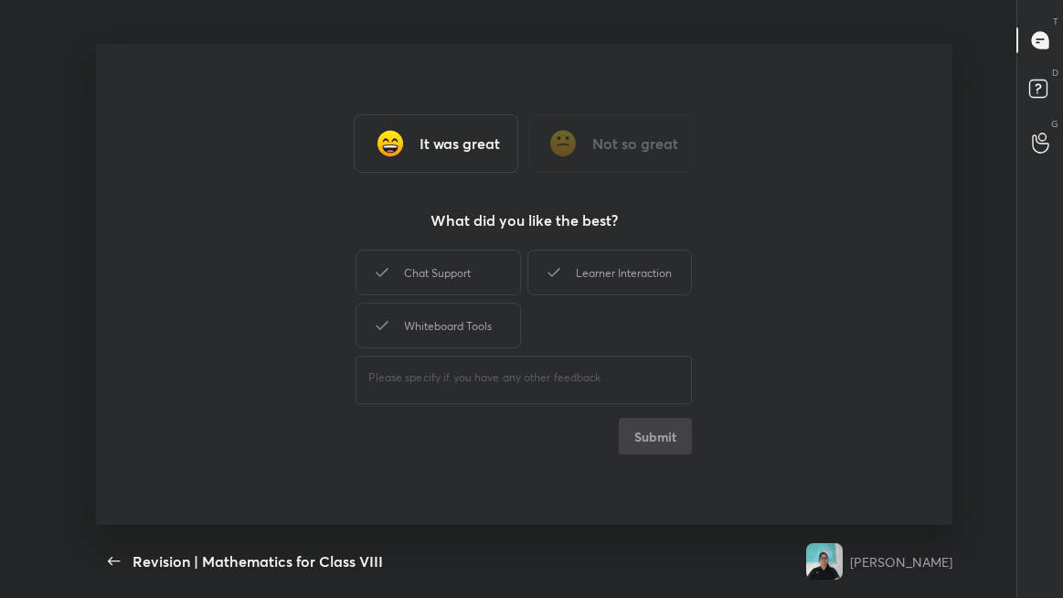
click at [668, 437] on div "Chat Support Learner Interaction Whiteboard Tools ​ Submit" at bounding box center [523, 350] width 336 height 208
click at [965, 379] on div "Class stats 37 Messages 0 Polls conducted 0 Doubts solved How was your live cla…" at bounding box center [524, 284] width 1048 height 481
click at [499, 161] on div "It was great" at bounding box center [436, 143] width 164 height 58
click at [665, 432] on div "Chat Support Learner Interaction Whiteboard Tools ​ Submit" at bounding box center [523, 350] width 336 height 208
click at [127, 461] on span "button" at bounding box center [114, 561] width 29 height 22
